Goal: Task Accomplishment & Management: Manage account settings

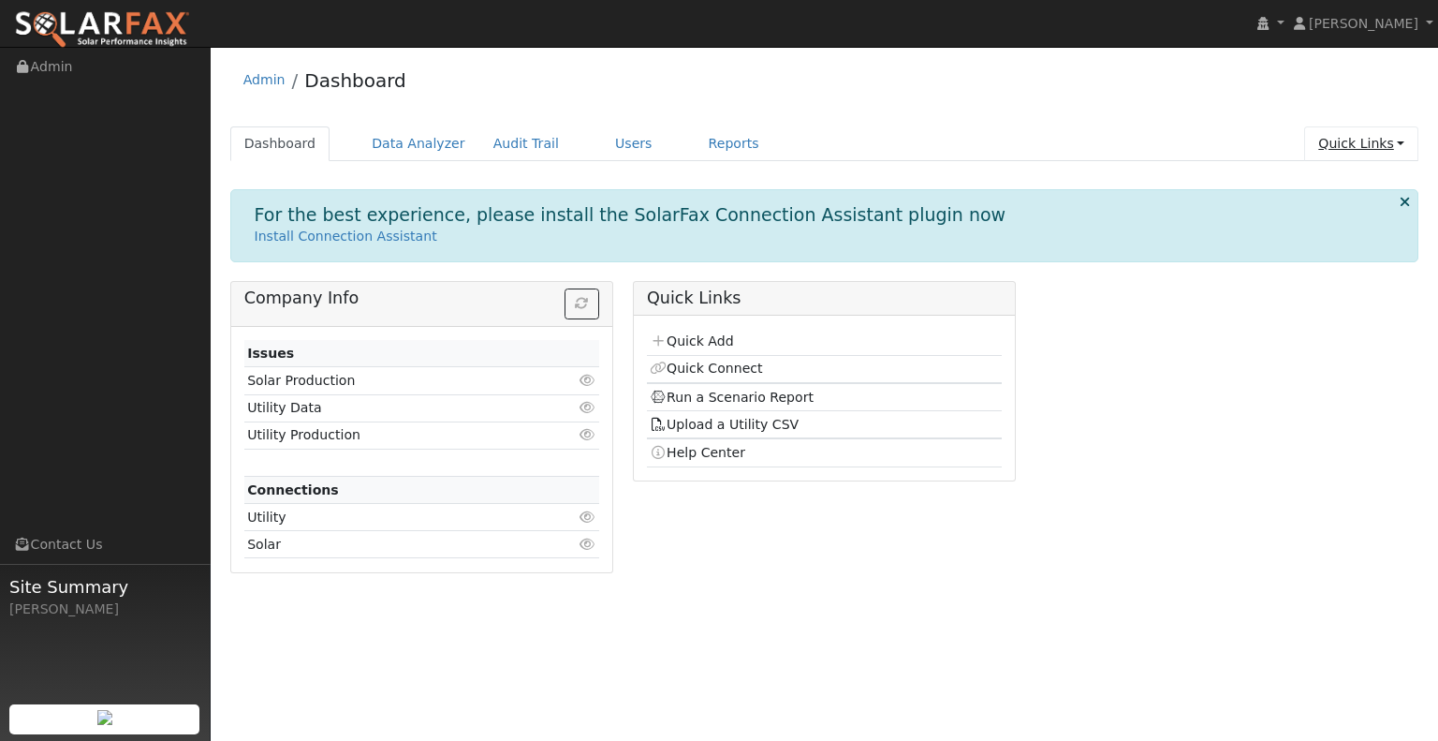
click at [1364, 138] on link "Quick Links" at bounding box center [1361, 143] width 114 height 35
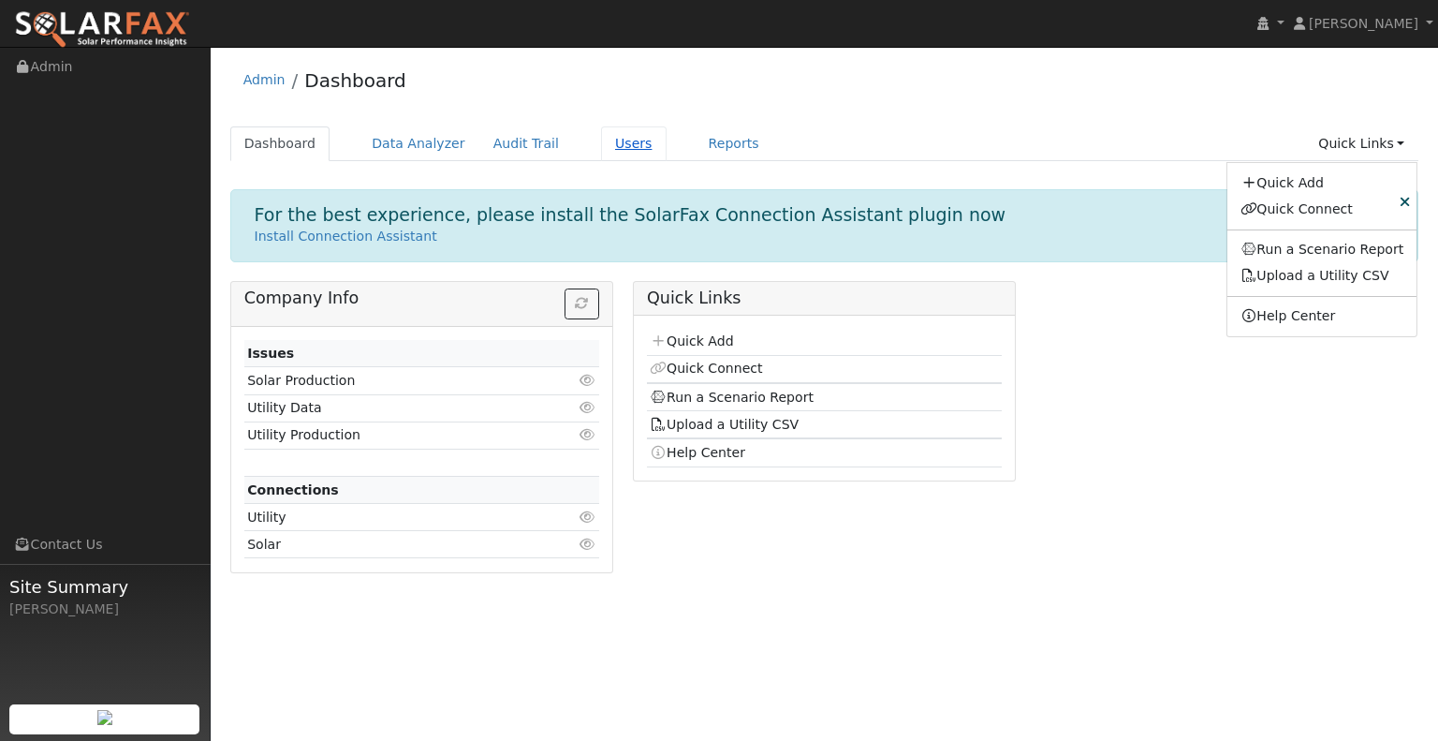
click at [601, 137] on link "Users" at bounding box center [634, 143] width 66 height 35
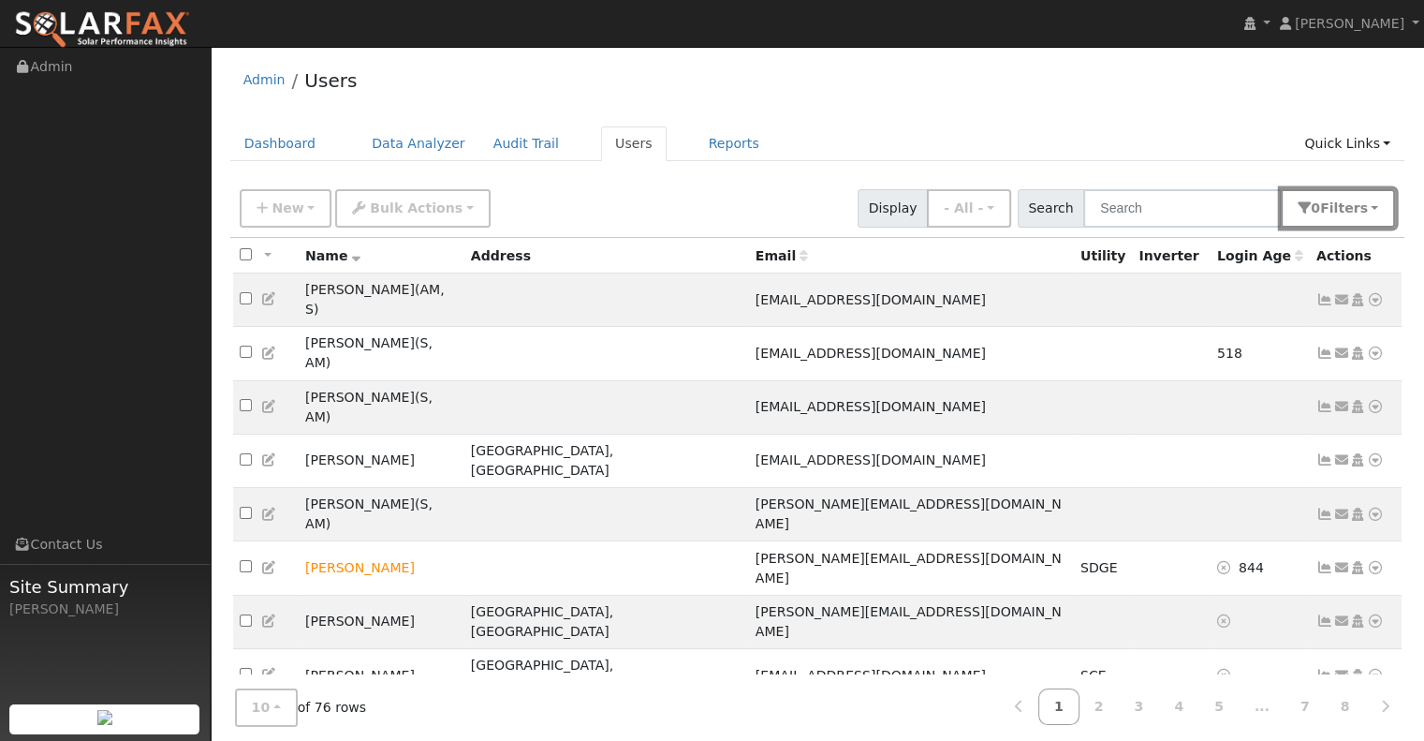
click at [1345, 206] on span "Filter s" at bounding box center [1344, 207] width 48 height 15
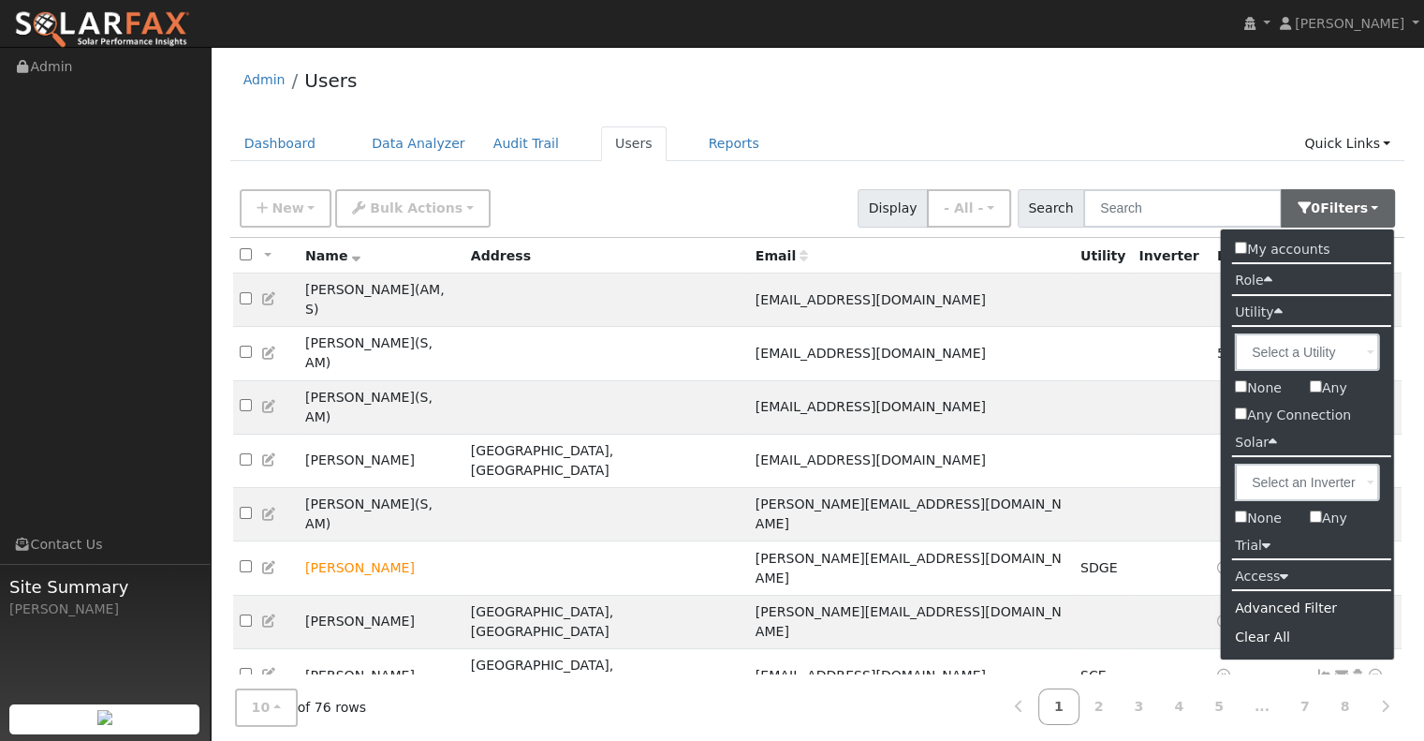
click at [1256, 579] on label "Access" at bounding box center [1261, 576] width 81 height 27
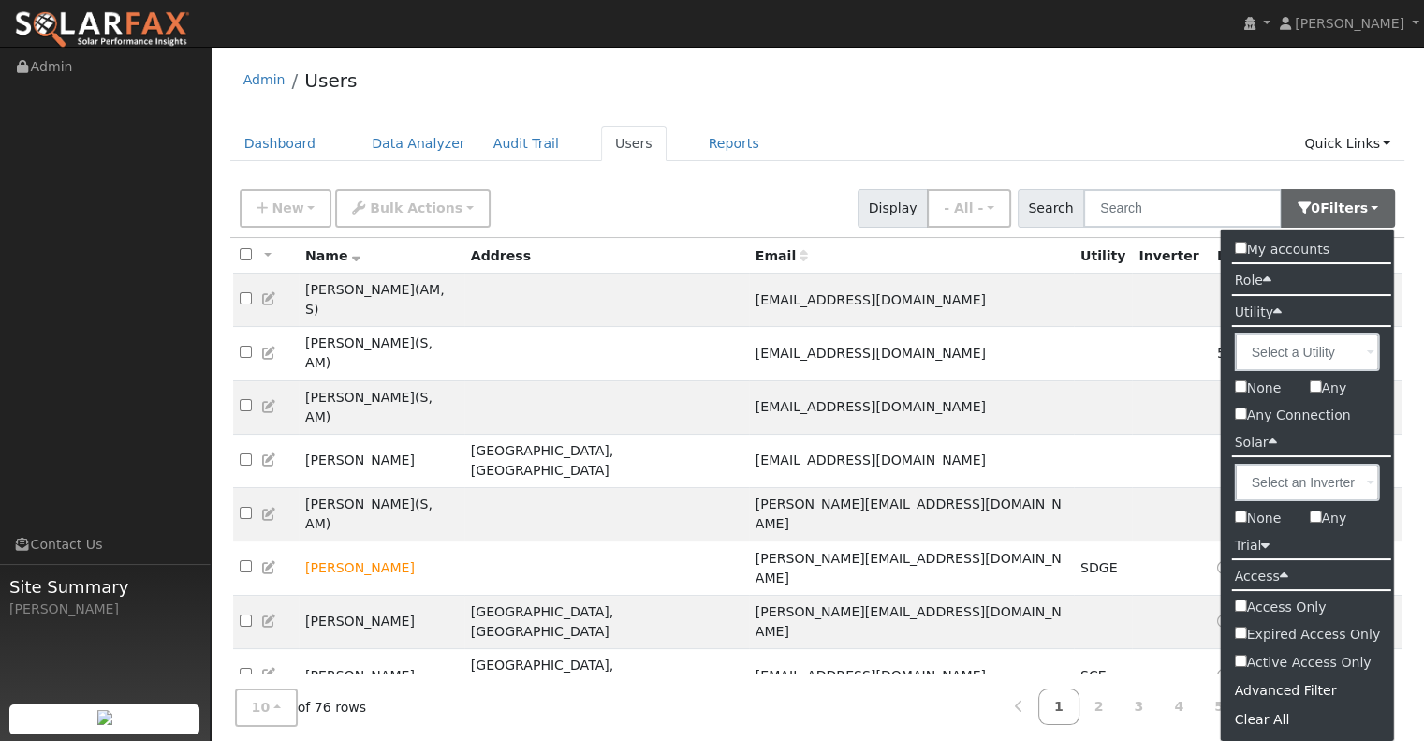
click at [1237, 662] on input "Active Access Only" at bounding box center [1241, 661] width 12 height 12
checkbox input "true"
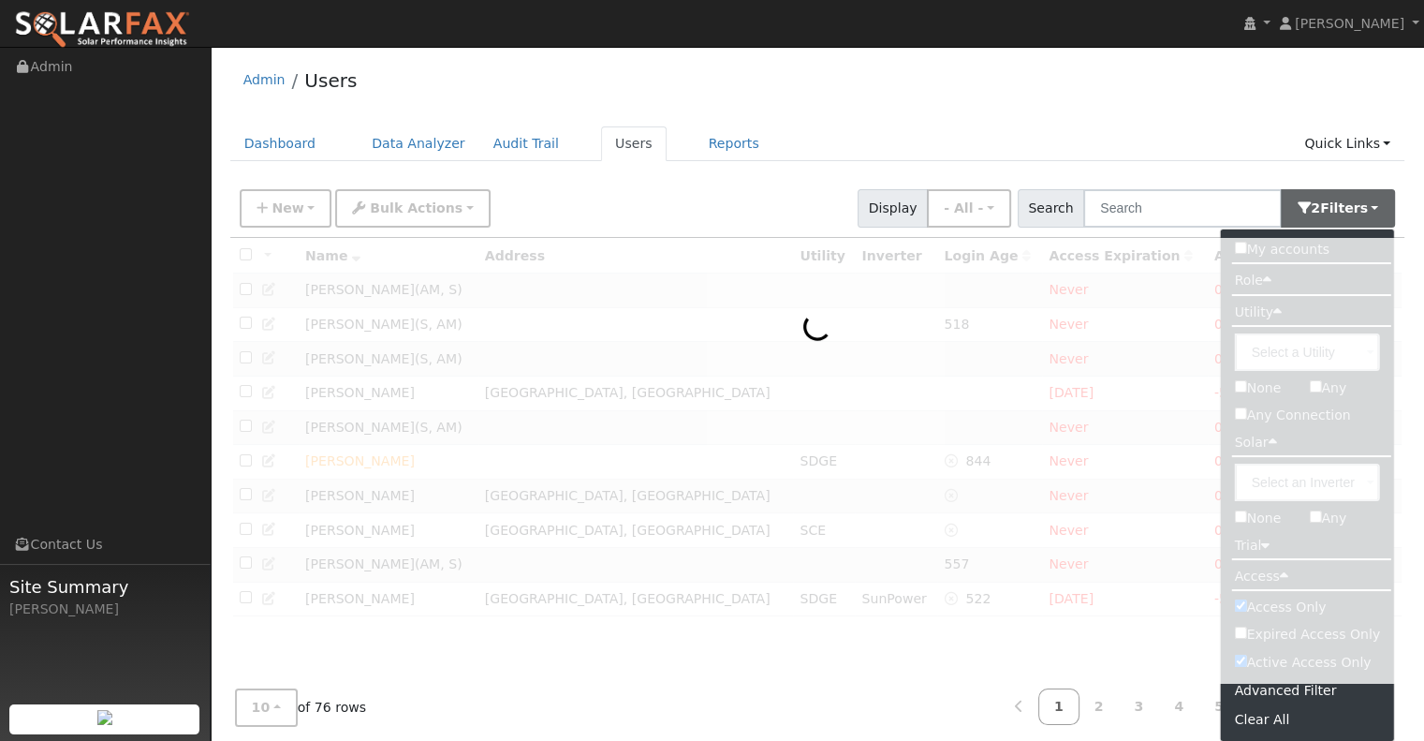
checkbox input "true"
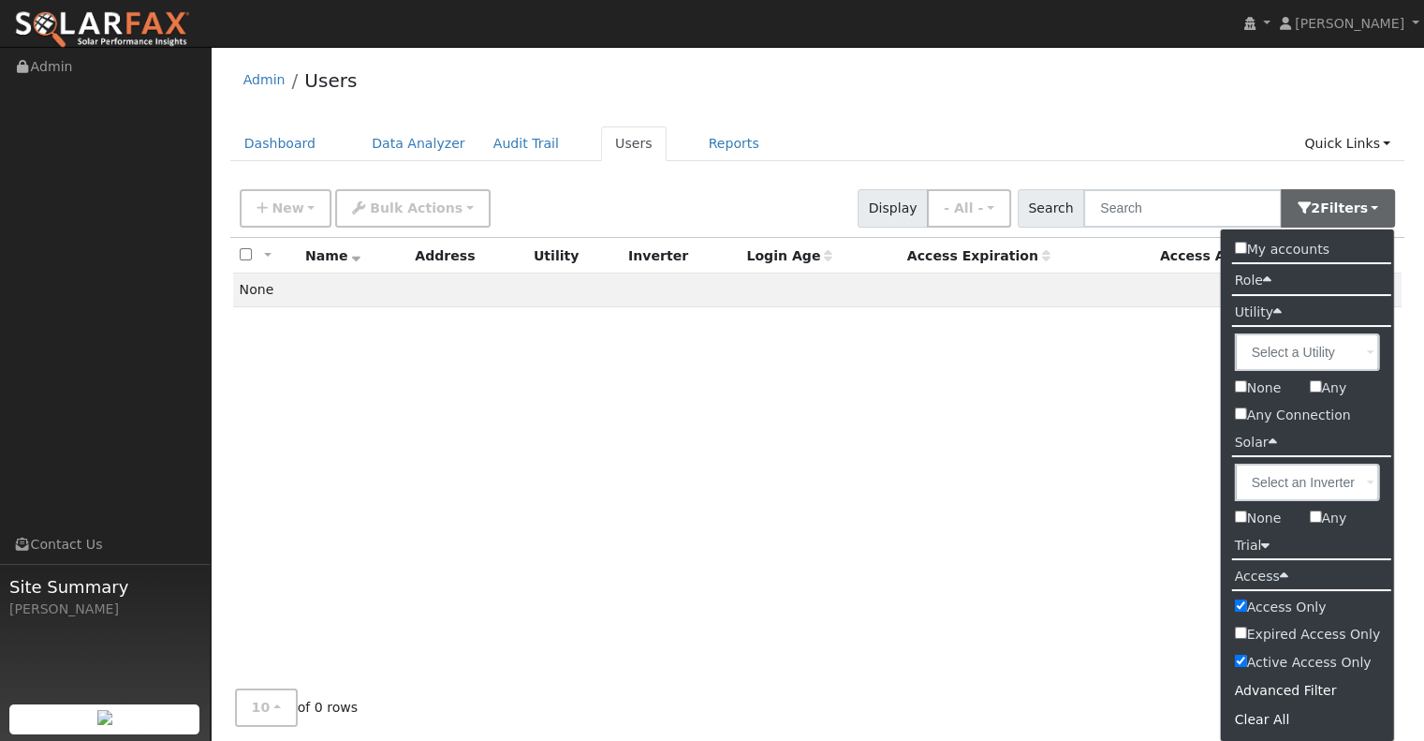
click at [1240, 545] on label "Trial" at bounding box center [1253, 545] width 64 height 27
click at [1243, 575] on input "Trials Only" at bounding box center [1241, 574] width 12 height 12
checkbox input "true"
